Goal: Find specific fact: Find contact information

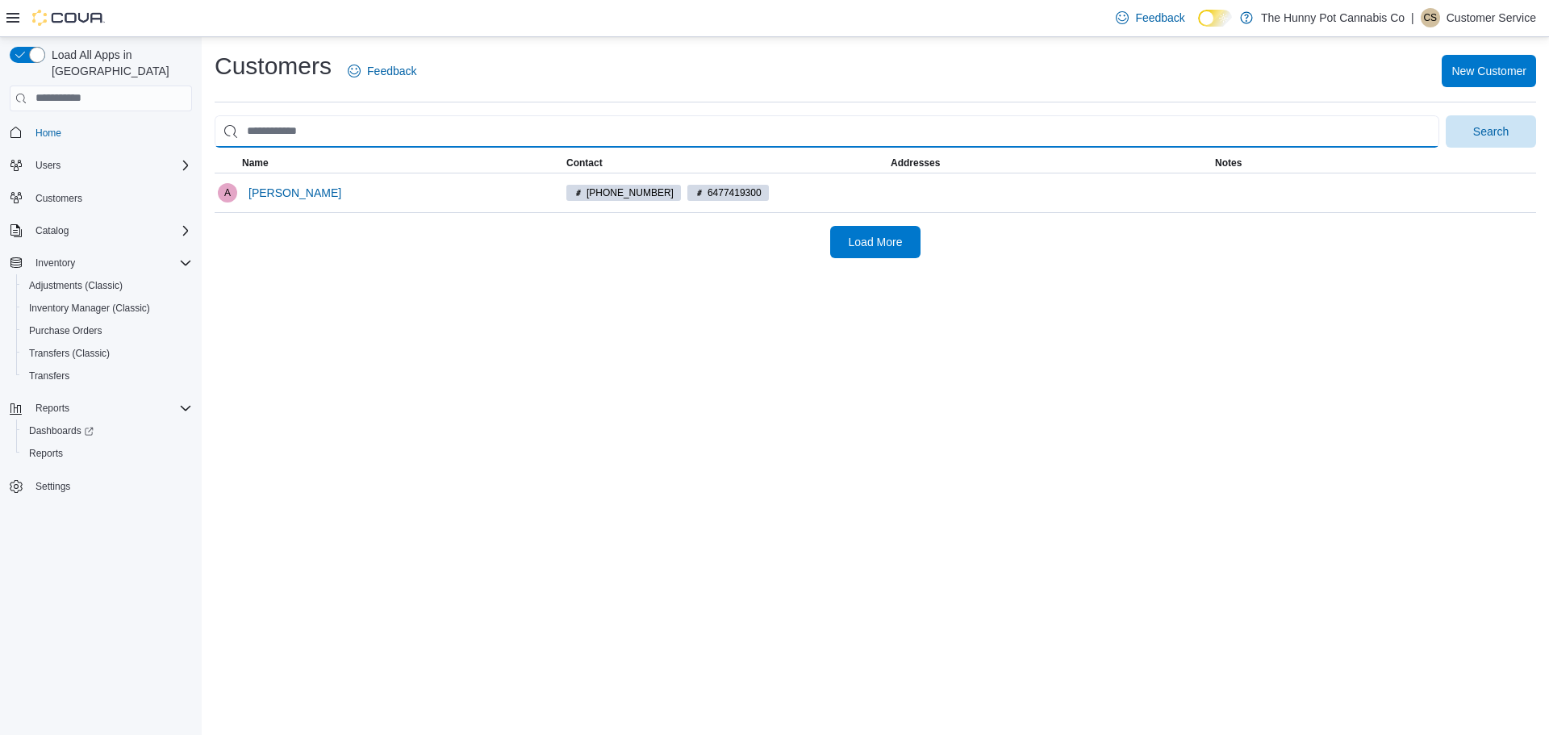
click at [354, 115] on input "search" at bounding box center [827, 131] width 1225 height 32
type input "**********"
click at [1446, 115] on button "Search" at bounding box center [1491, 131] width 90 height 32
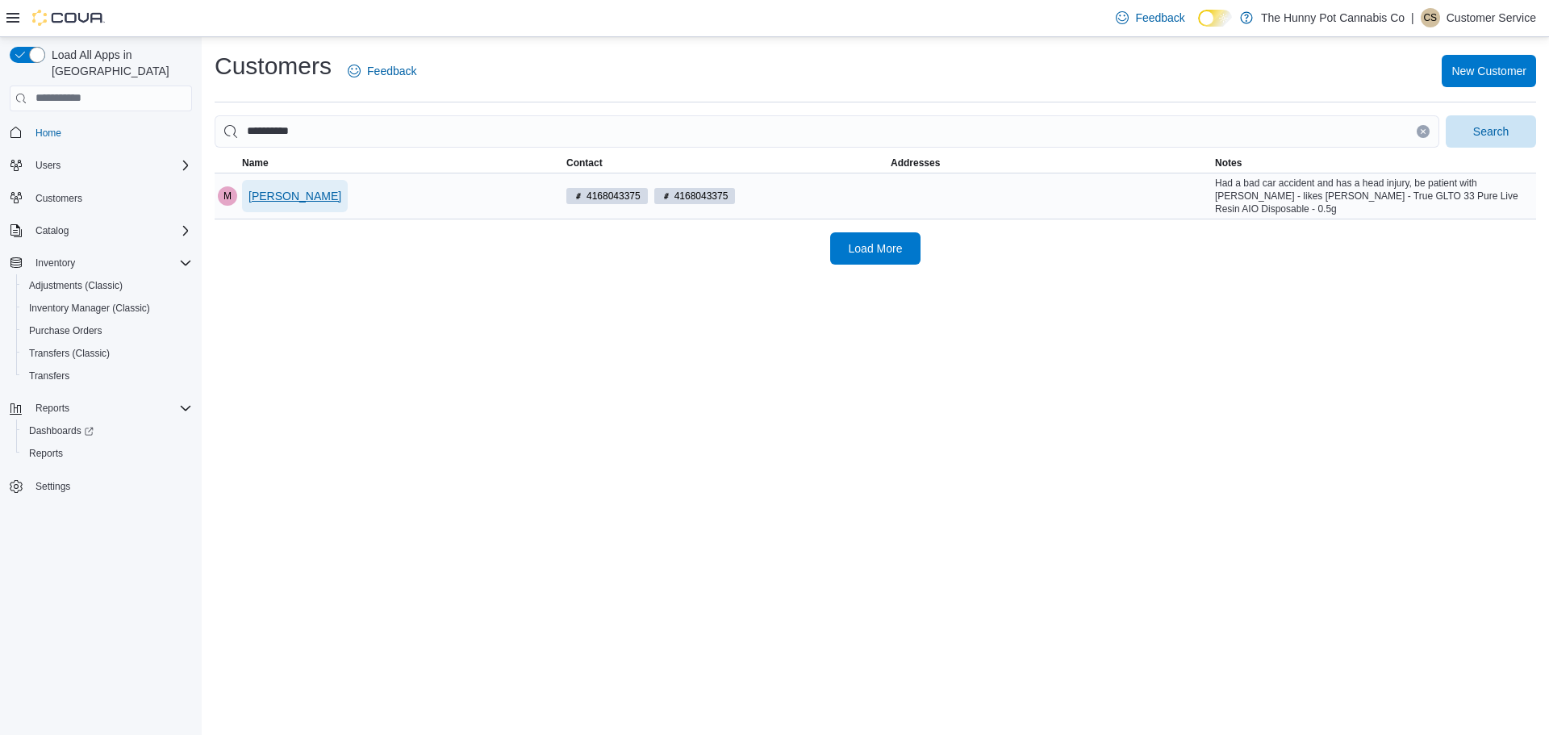
click at [266, 192] on span "Mike T" at bounding box center [295, 196] width 93 height 16
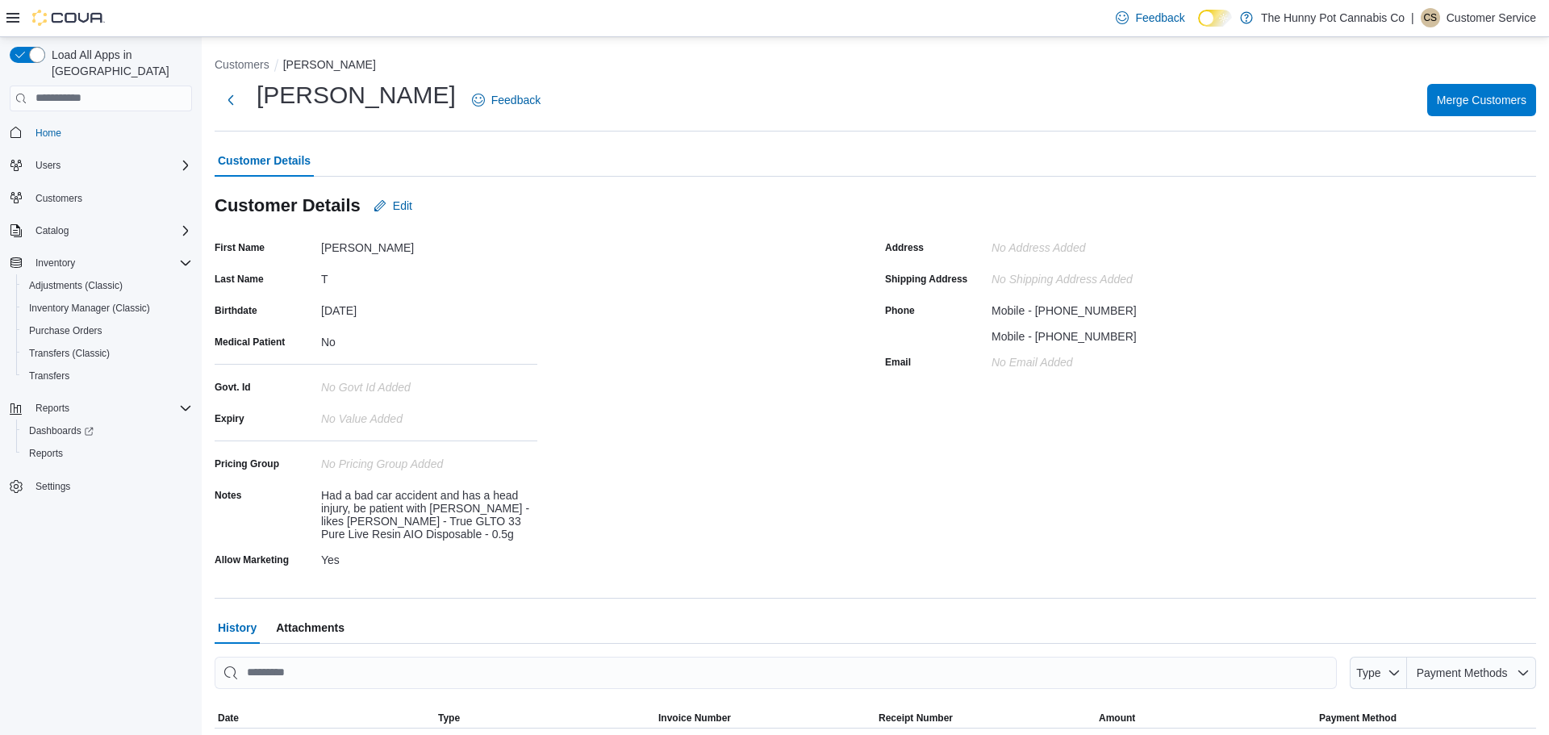
click at [1067, 310] on div "Mobile - 4168043375" at bounding box center [1064, 307] width 145 height 19
copy div "4168043375"
click at [335, 316] on div "March 25, 1996" at bounding box center [429, 307] width 216 height 19
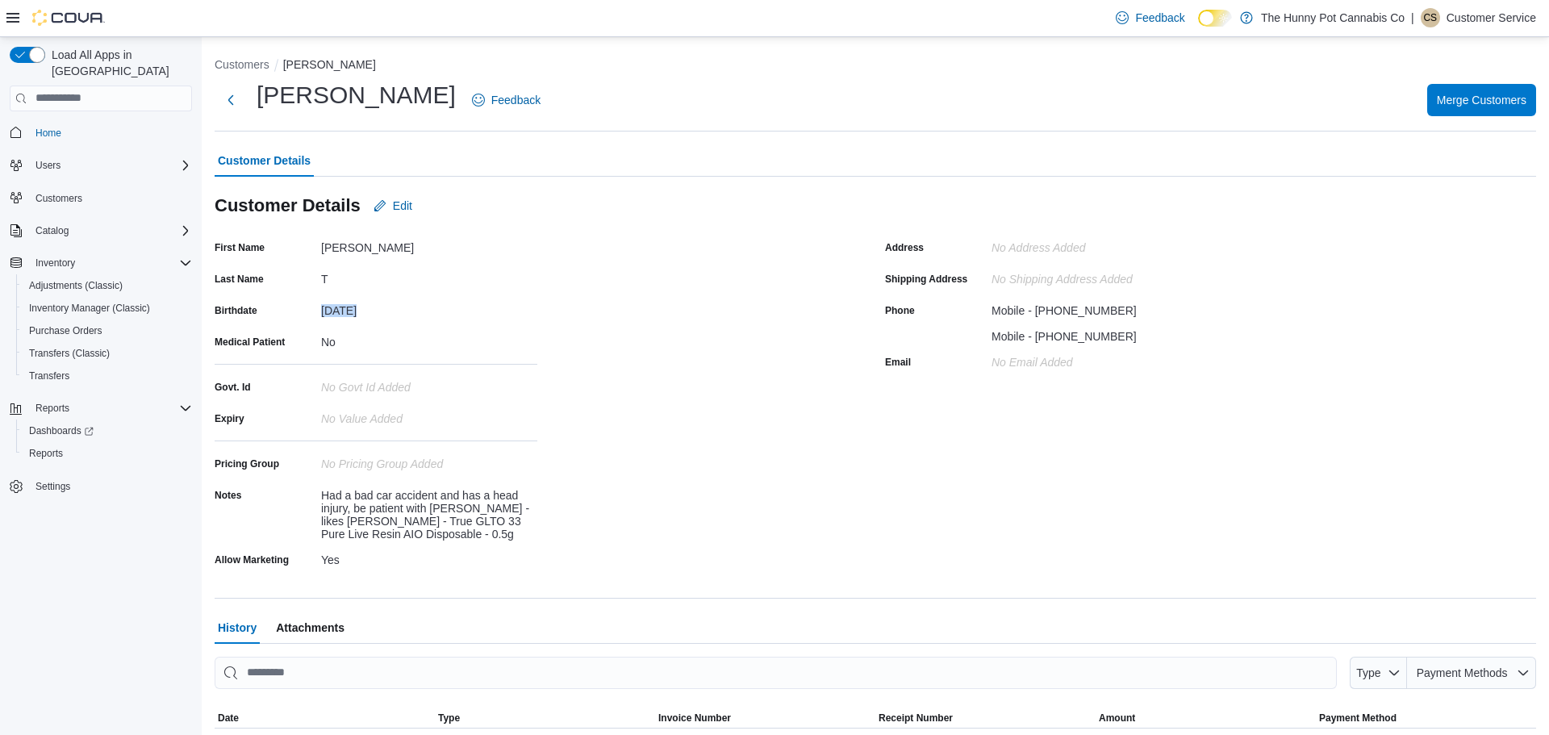
click at [335, 316] on div "March 25, 1996" at bounding box center [429, 307] width 216 height 19
copy div "March 25, 1996"
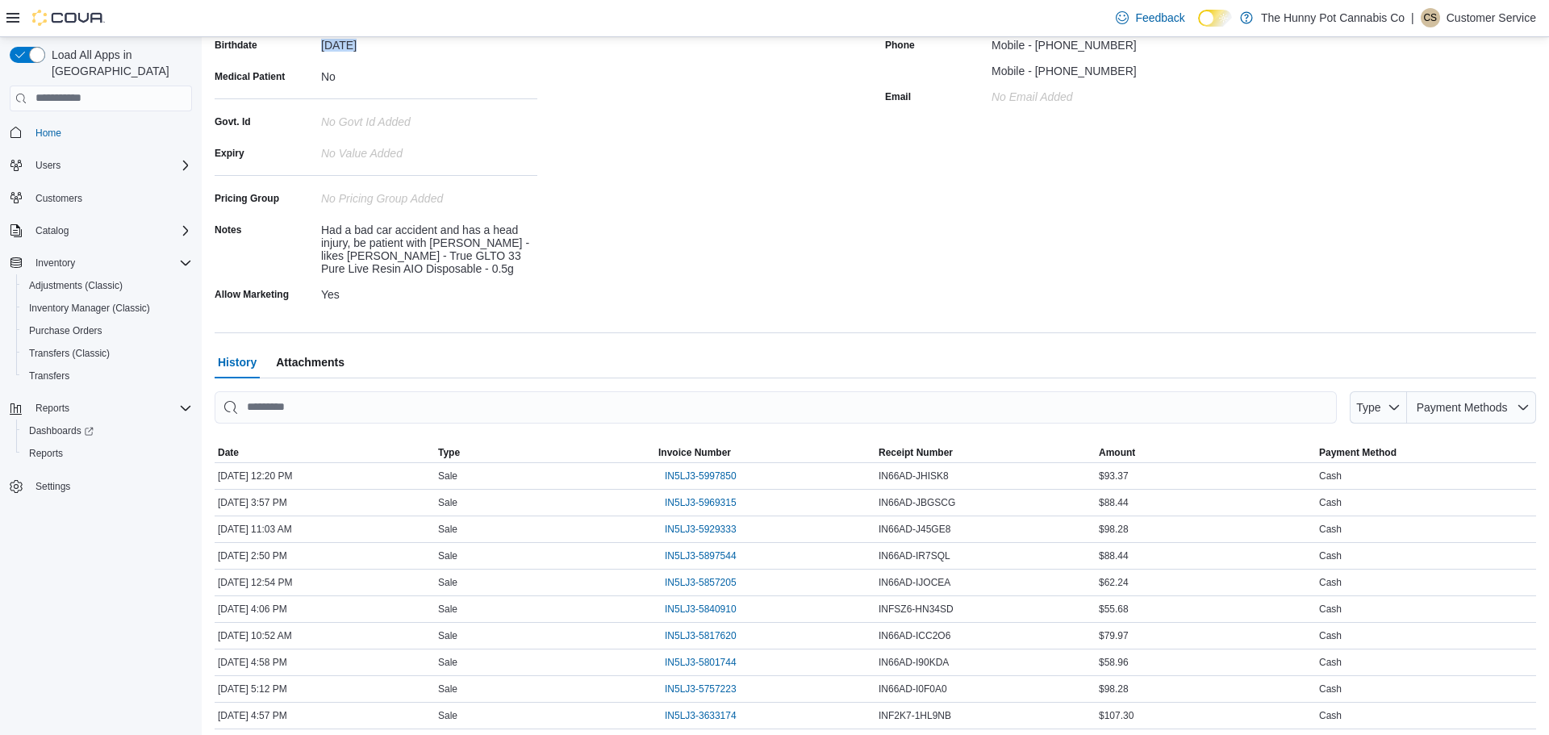
scroll to position [271, 0]
